Goal: Task Accomplishment & Management: Use online tool/utility

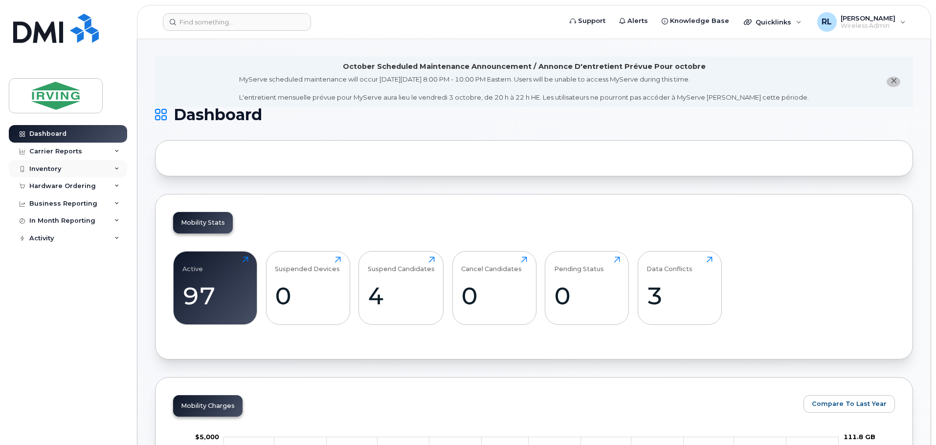
click at [58, 166] on div "Inventory" at bounding box center [45, 169] width 32 height 8
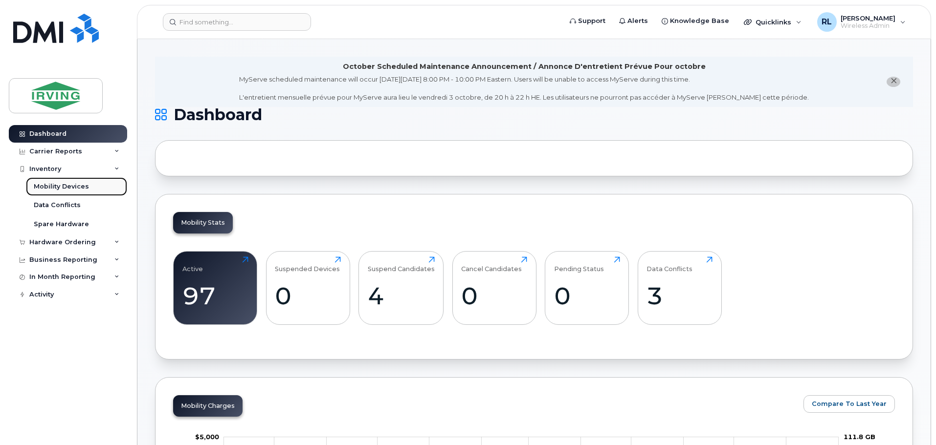
click at [68, 188] on div "Mobility Devices" at bounding box center [61, 186] width 55 height 9
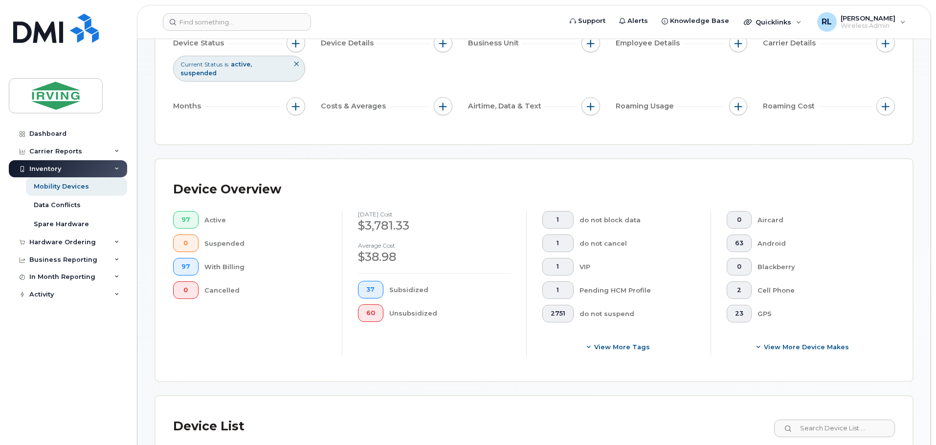
scroll to position [110, 0]
click at [60, 182] on div "Mobility Devices" at bounding box center [61, 186] width 55 height 9
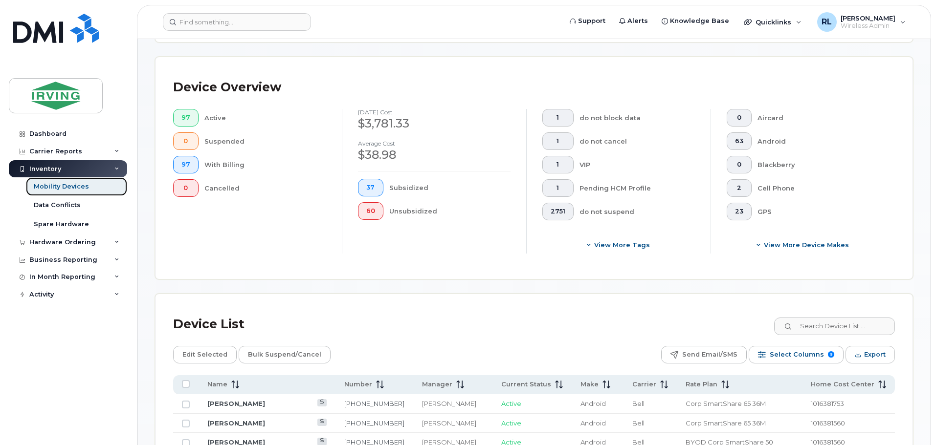
scroll to position [336, 0]
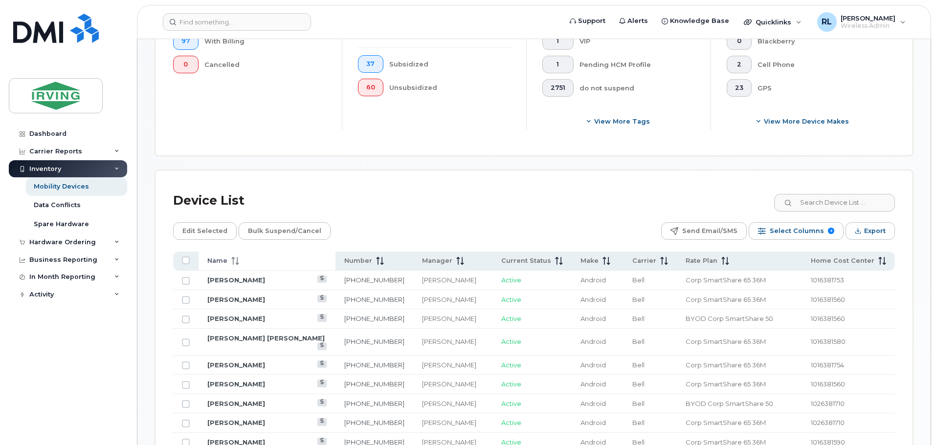
click at [233, 257] on icon at bounding box center [233, 261] width 1 height 8
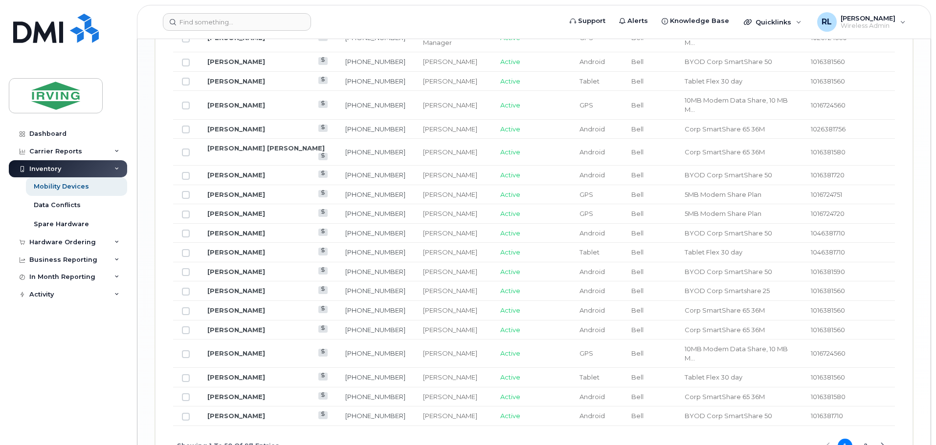
scroll to position [1210, 0]
click at [867, 439] on button "2" at bounding box center [865, 446] width 15 height 15
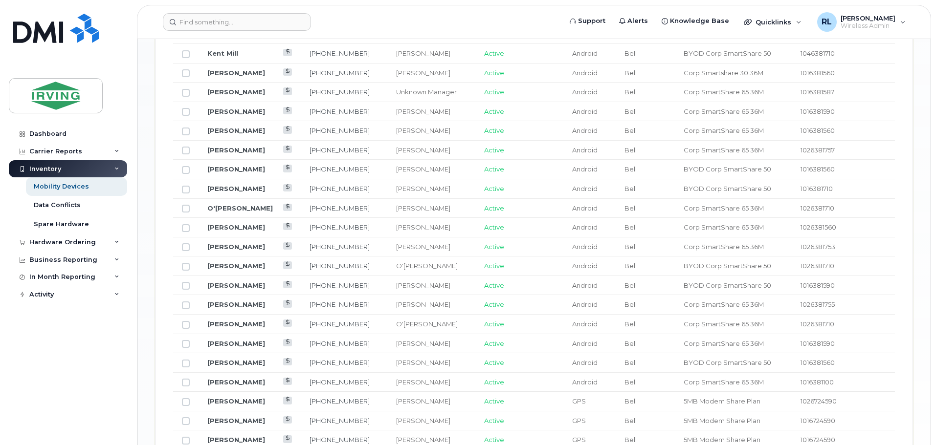
scroll to position [882, 0]
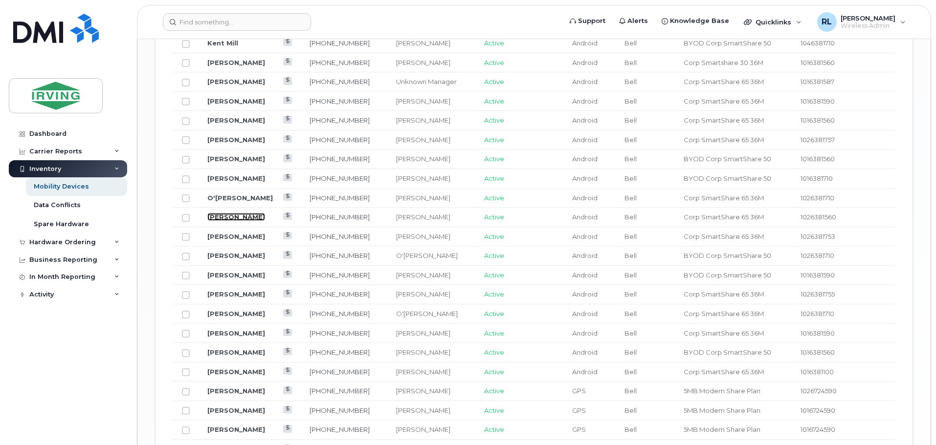
click at [233, 213] on link "[PERSON_NAME]" at bounding box center [236, 217] width 58 height 8
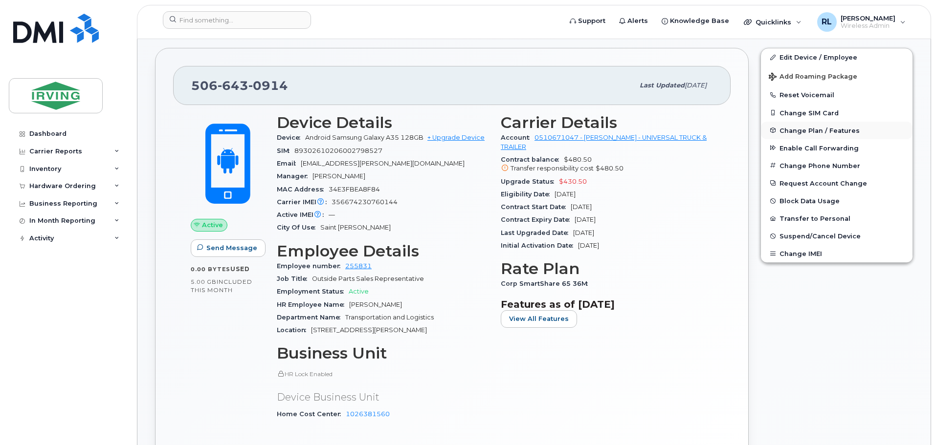
scroll to position [262, 0]
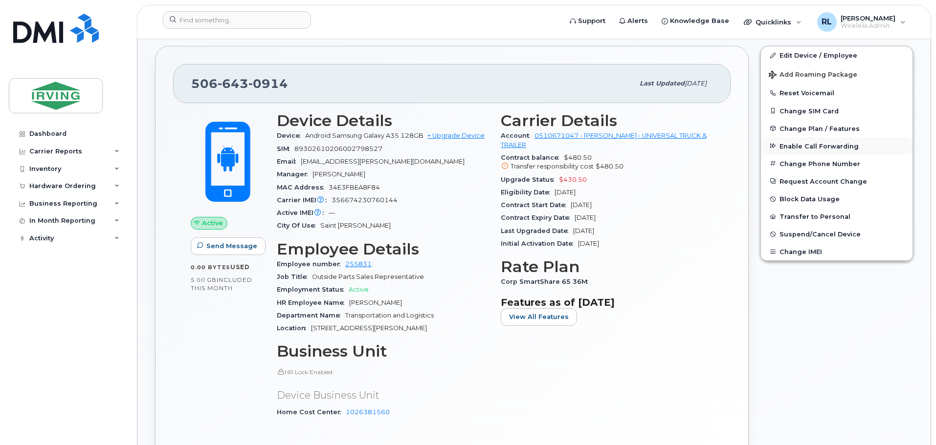
click at [822, 142] on span "Enable Call Forwarding" at bounding box center [818, 145] width 79 height 7
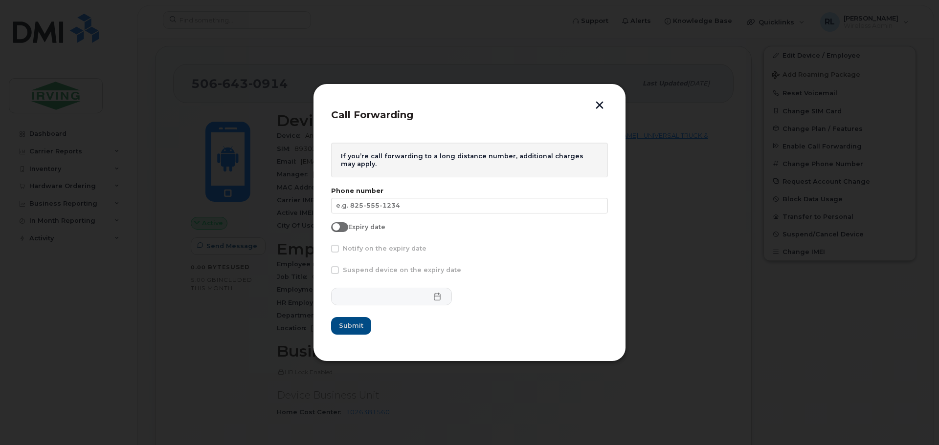
click at [596, 104] on button "button" at bounding box center [599, 106] width 15 height 10
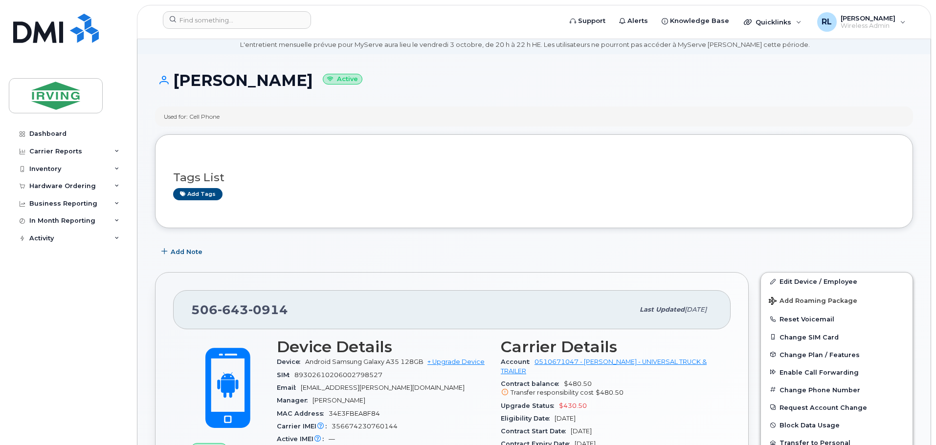
scroll to position [0, 0]
